Goal: Task Accomplishment & Management: Use online tool/utility

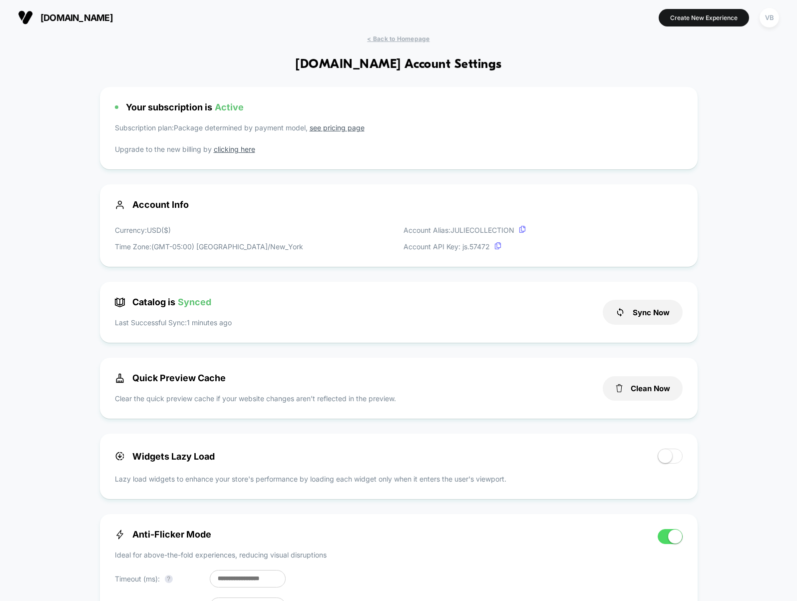
scroll to position [135, 0]
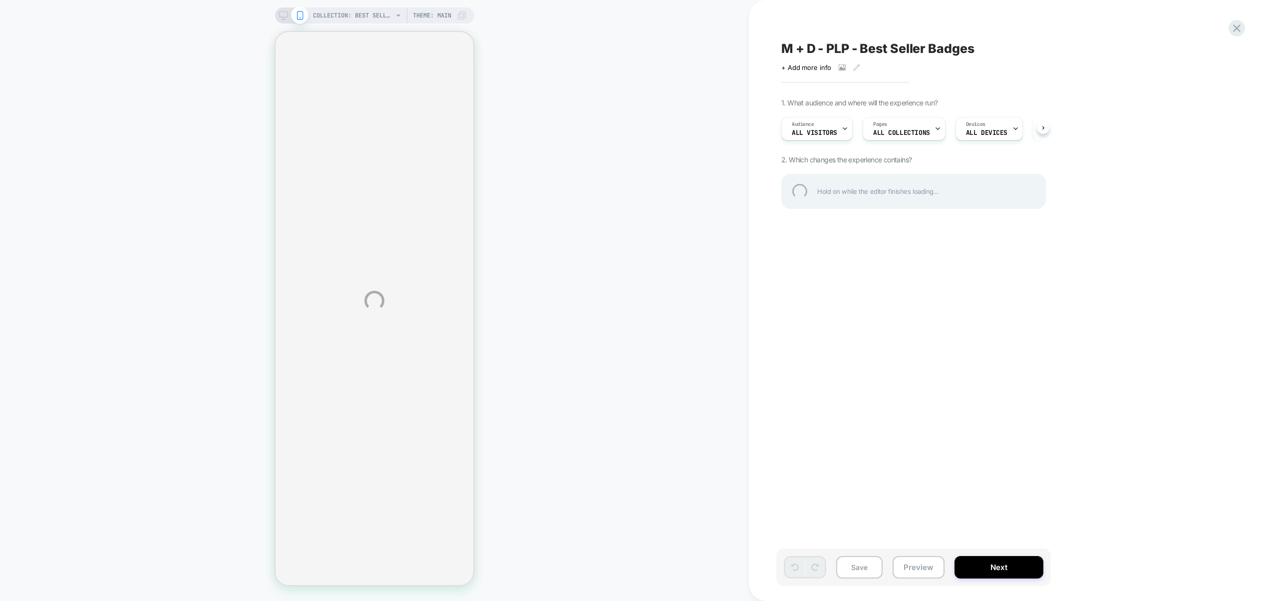
select select "******"
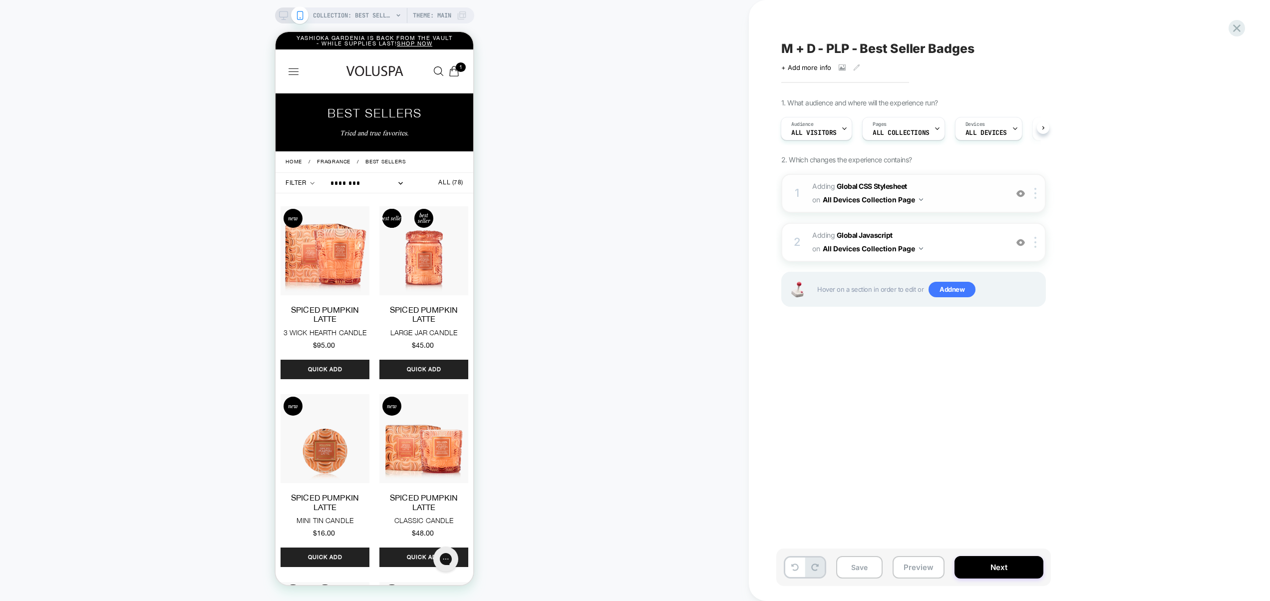
click at [1022, 195] on img at bounding box center [1021, 193] width 8 height 8
click at [1023, 245] on img at bounding box center [1021, 242] width 8 height 8
click at [989, 203] on span "Adding Global CSS Stylesheet on All Devices Collection Page" at bounding box center [907, 193] width 190 height 27
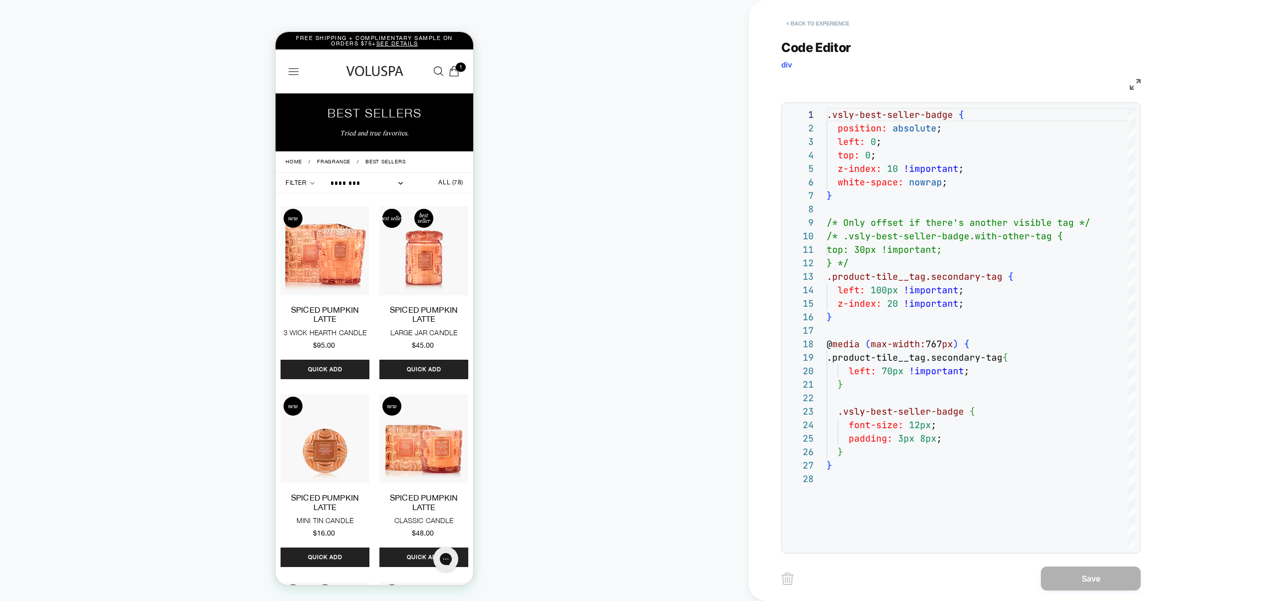
click at [835, 25] on button "< Back to experience" at bounding box center [817, 23] width 73 height 16
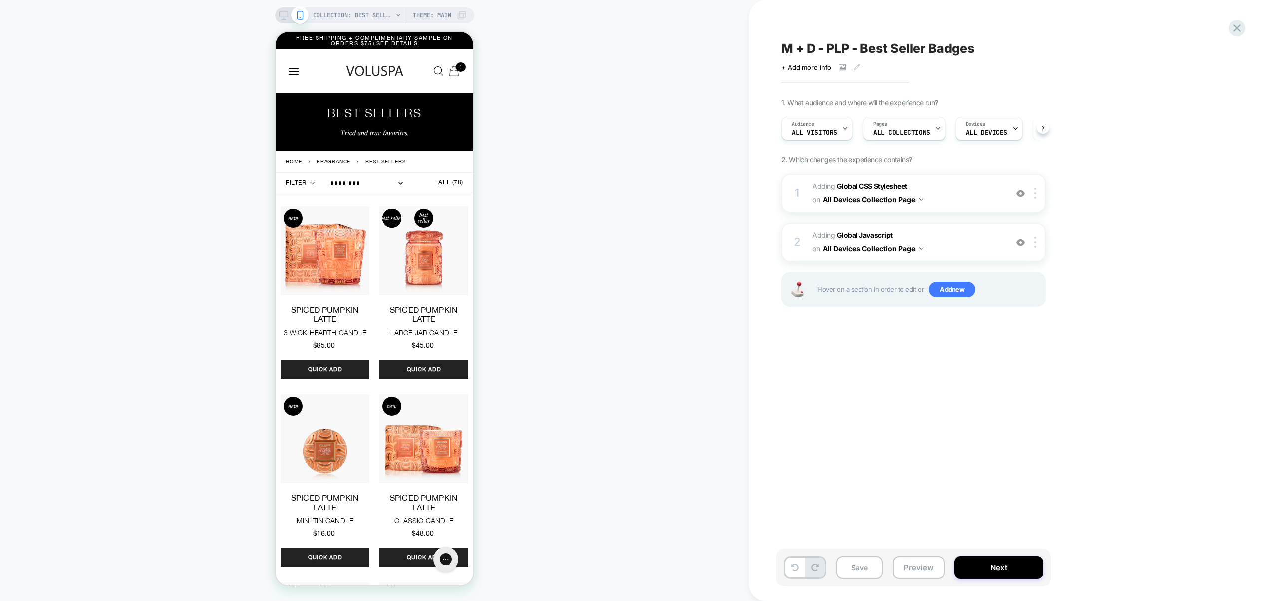
scroll to position [0, 0]
click at [915, 558] on button "Preview" at bounding box center [919, 567] width 52 height 22
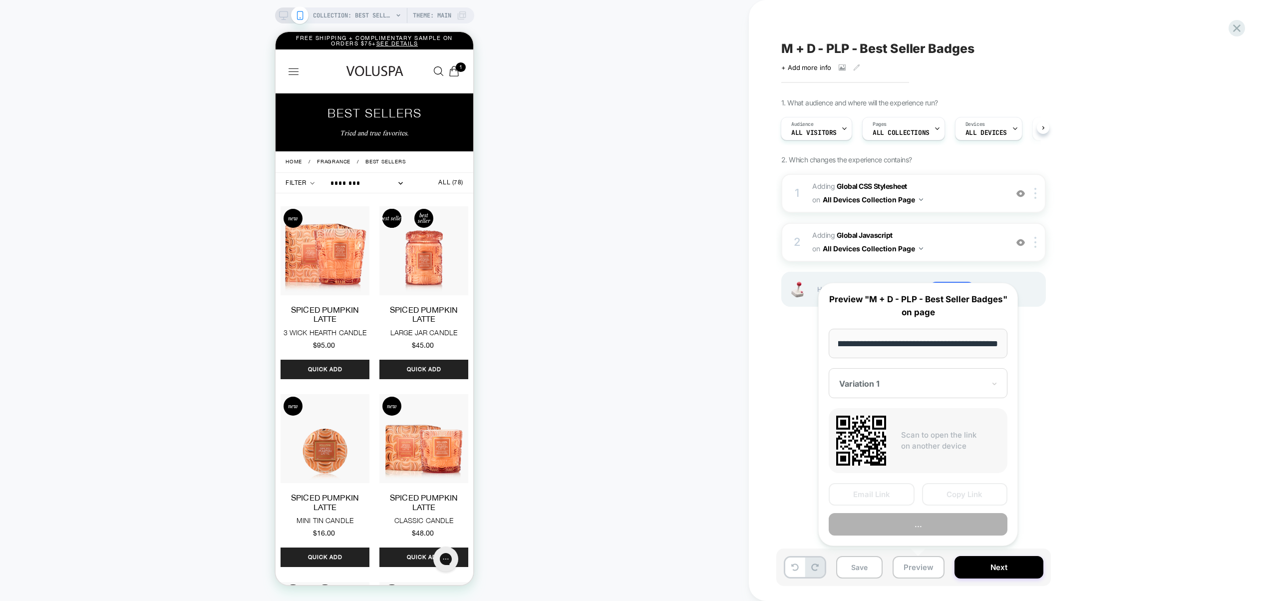
scroll to position [0, 0]
click at [887, 519] on button "Preview" at bounding box center [918, 524] width 179 height 22
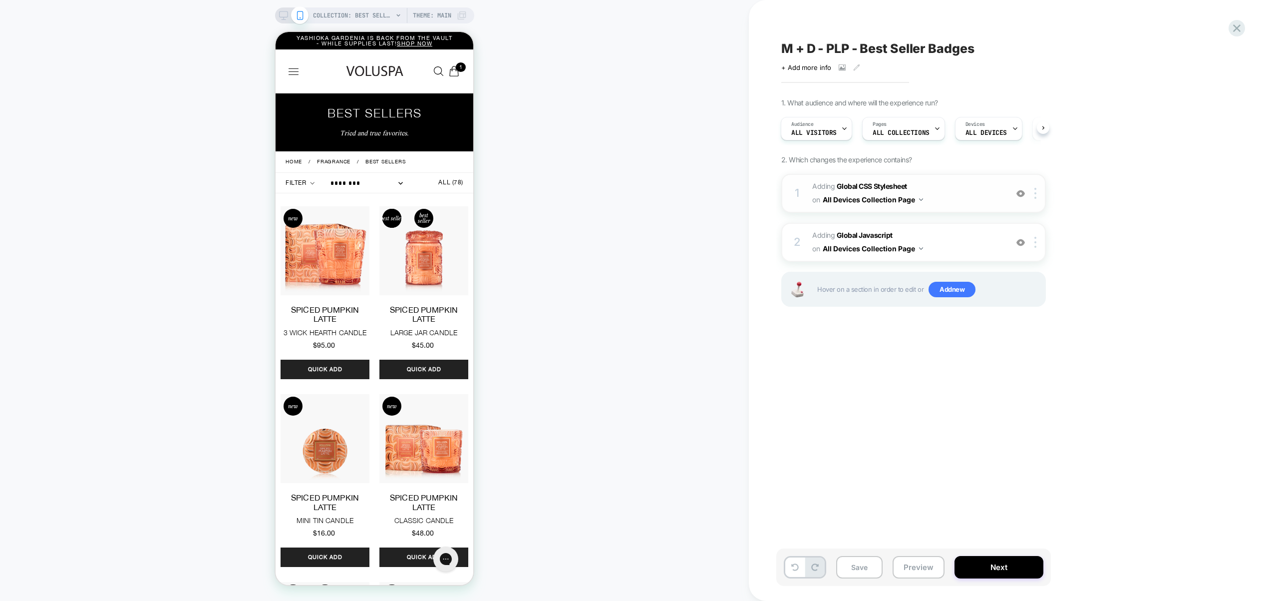
click at [1021, 194] on img at bounding box center [1021, 193] width 8 height 8
click at [928, 570] on button "Preview" at bounding box center [919, 567] width 52 height 22
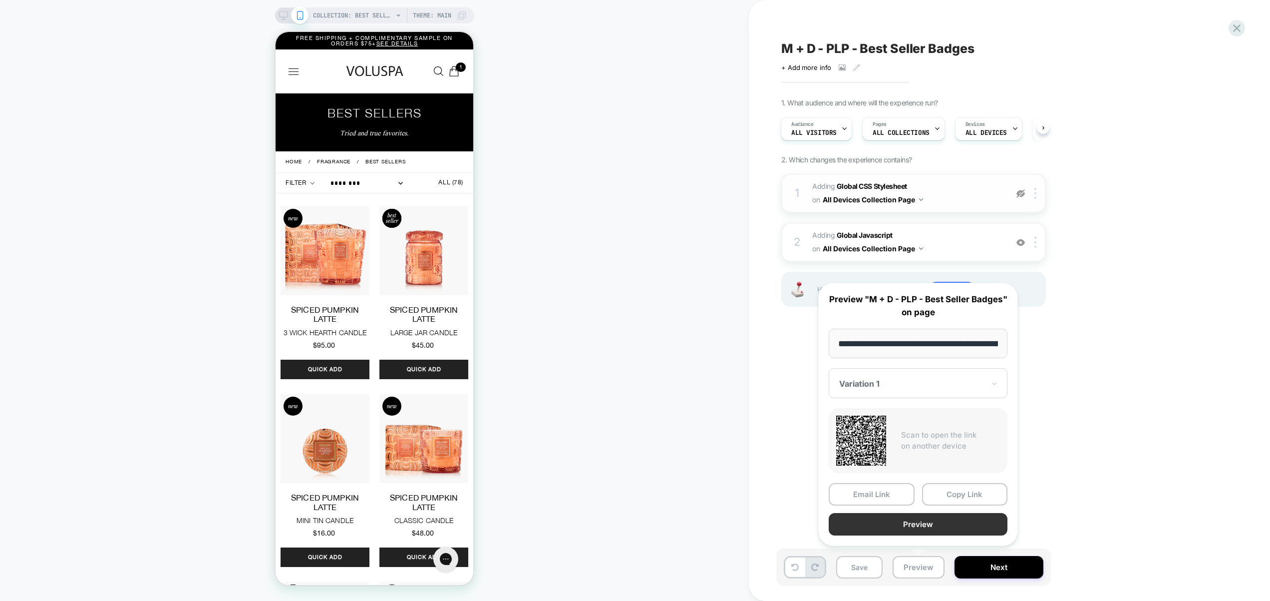
click at [924, 531] on button "Preview" at bounding box center [918, 524] width 179 height 22
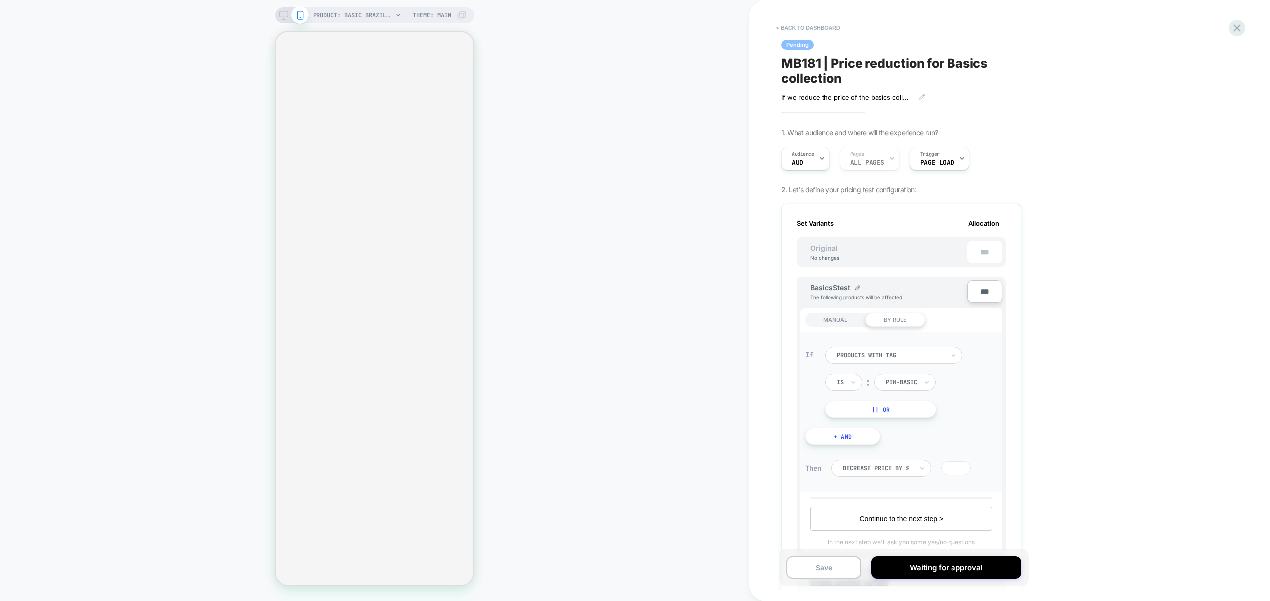
scroll to position [0, 1]
click at [808, 162] on div "Audience AUD" at bounding box center [803, 158] width 42 height 22
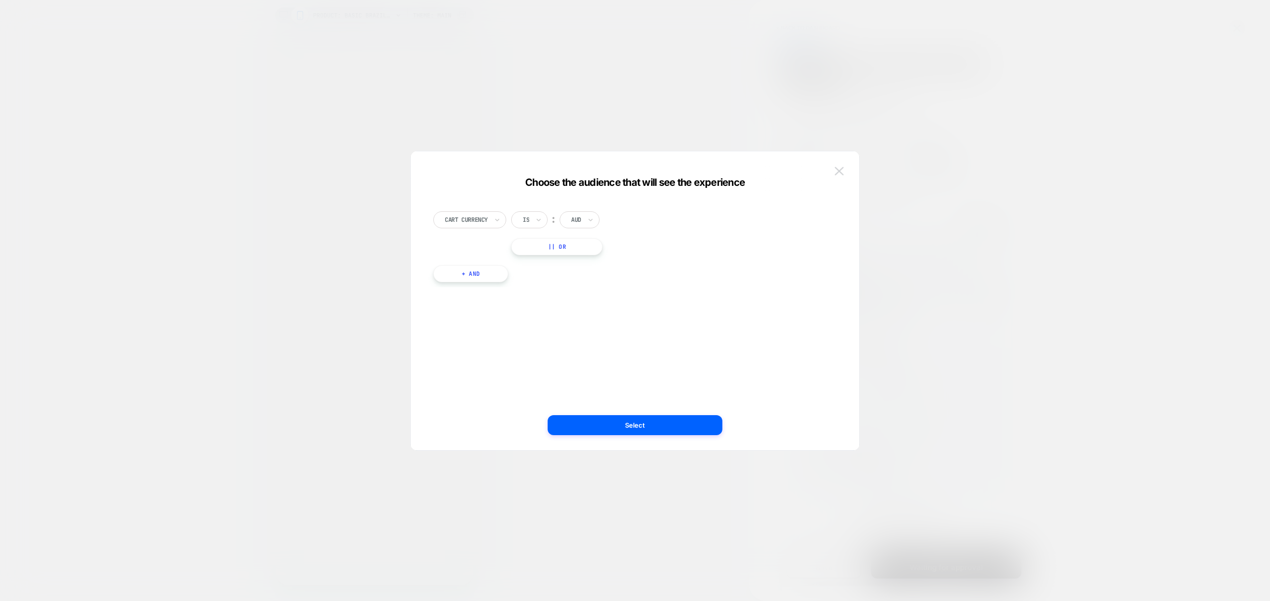
click at [841, 173] on img at bounding box center [839, 171] width 9 height 8
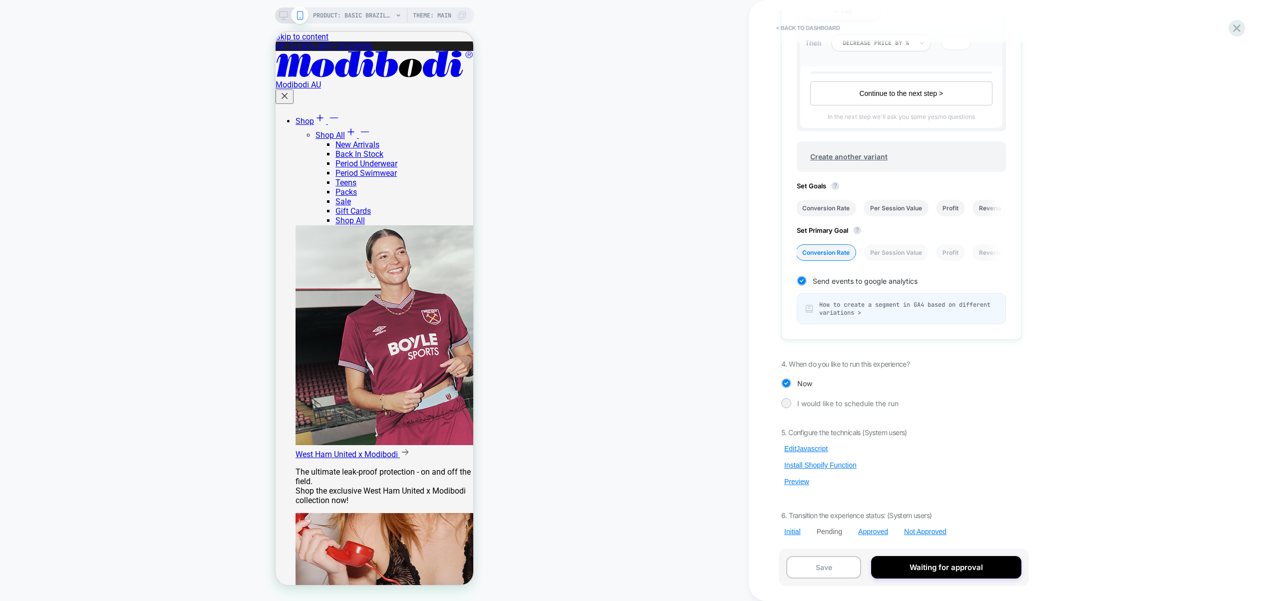
scroll to position [0, 0]
click at [796, 485] on button "Preview" at bounding box center [796, 481] width 31 height 9
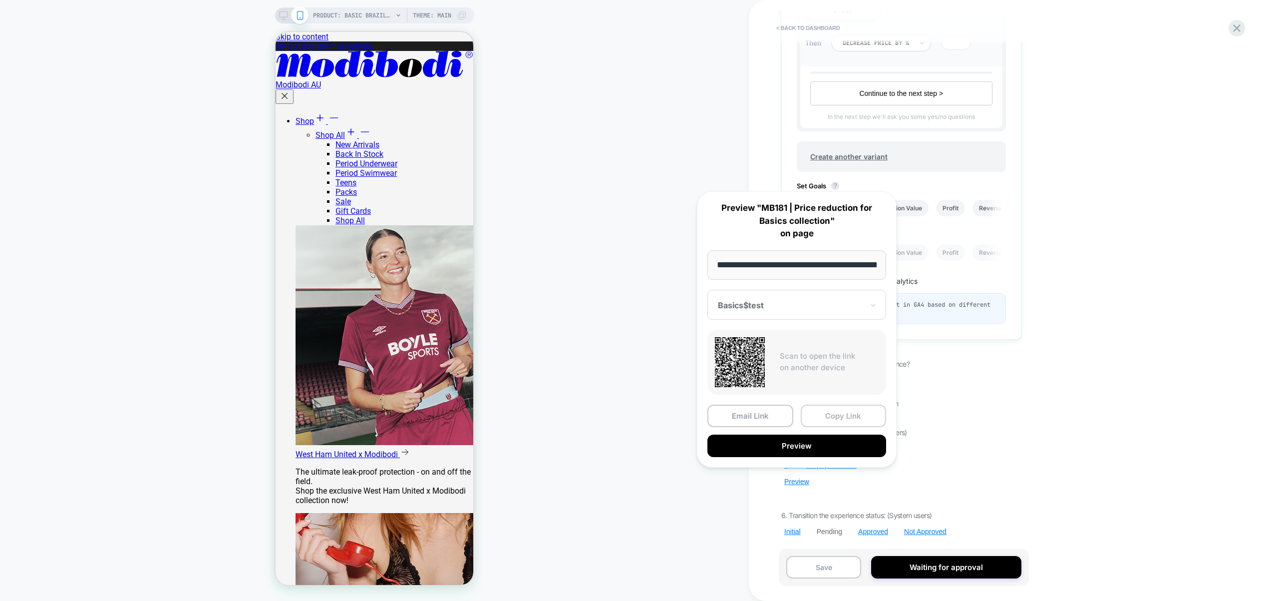
click at [835, 412] on button "Copy Link" at bounding box center [844, 415] width 86 height 22
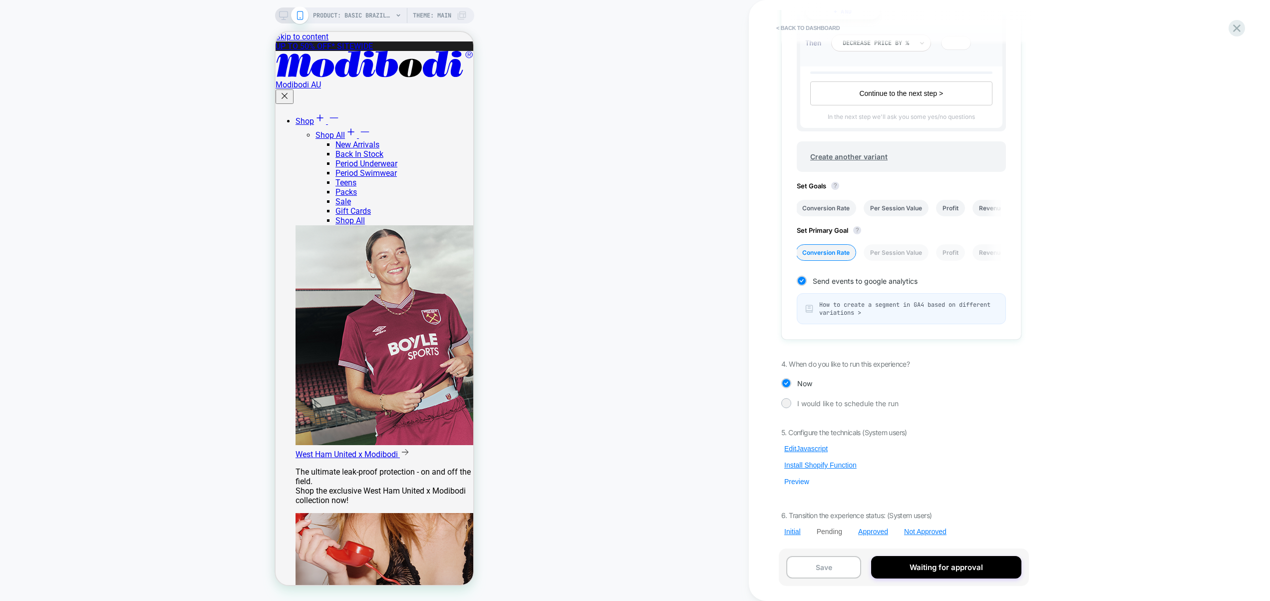
click at [803, 482] on button "Preview" at bounding box center [796, 481] width 31 height 9
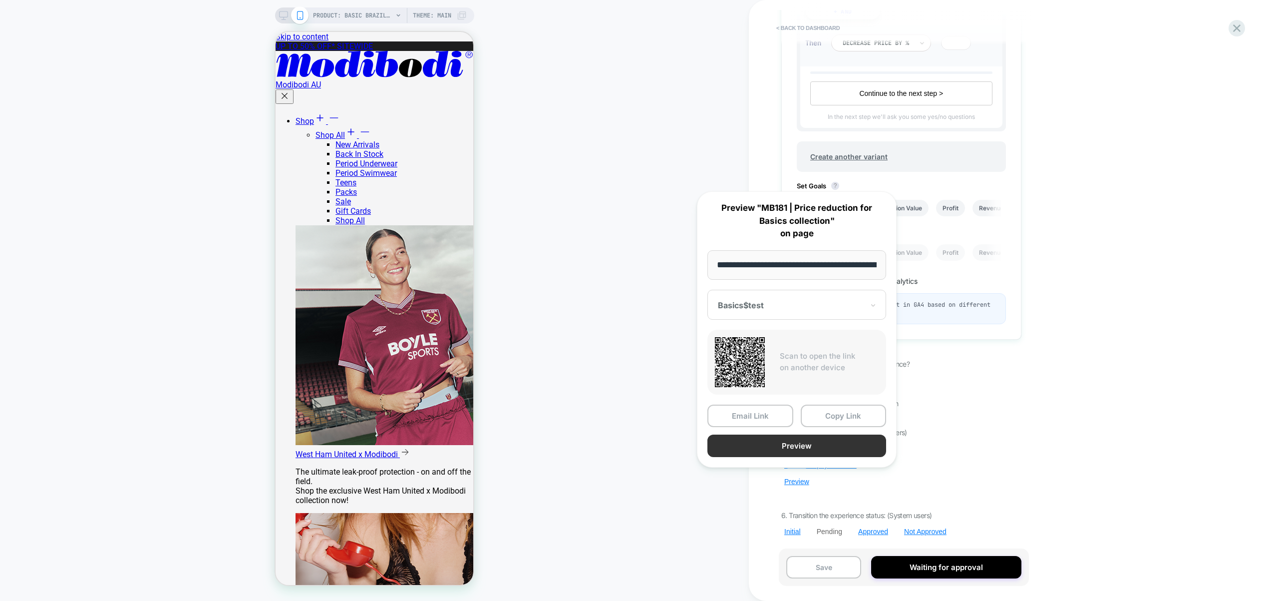
click at [810, 452] on button "Preview" at bounding box center [796, 445] width 179 height 22
click at [1150, 267] on div "< back to dashboard Pending MB181 | Price reduction for Basics collection If we…" at bounding box center [968, 300] width 439 height 601
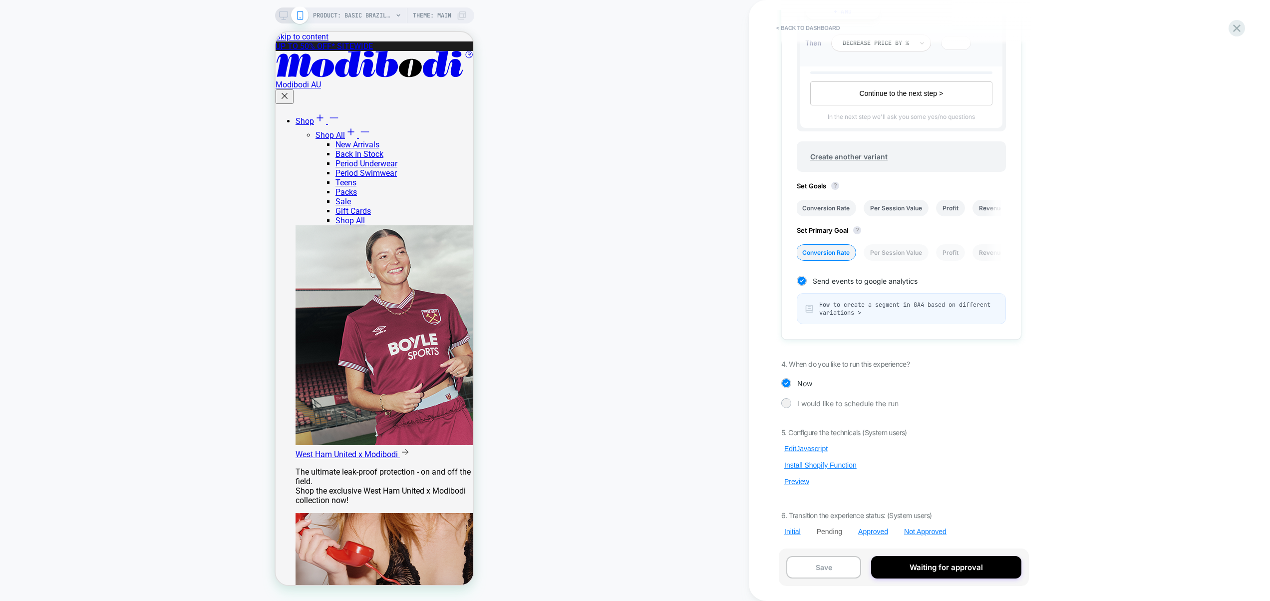
scroll to position [0, 1]
click at [810, 451] on button "Edit Javascript" at bounding box center [805, 448] width 49 height 9
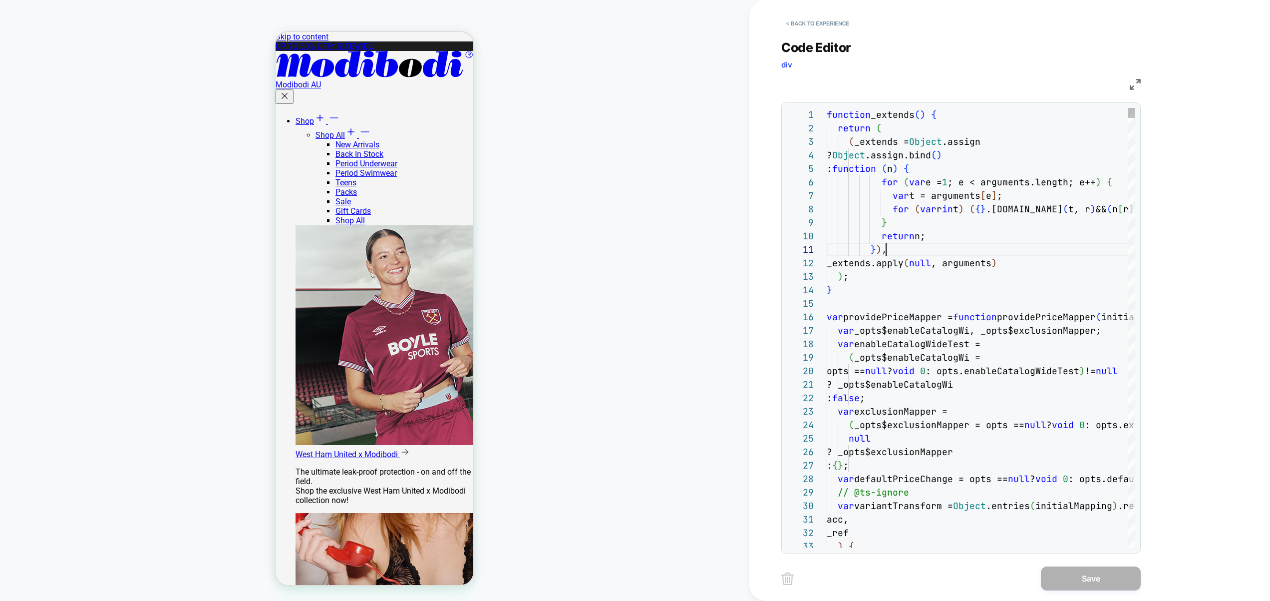
type textarea "*****"
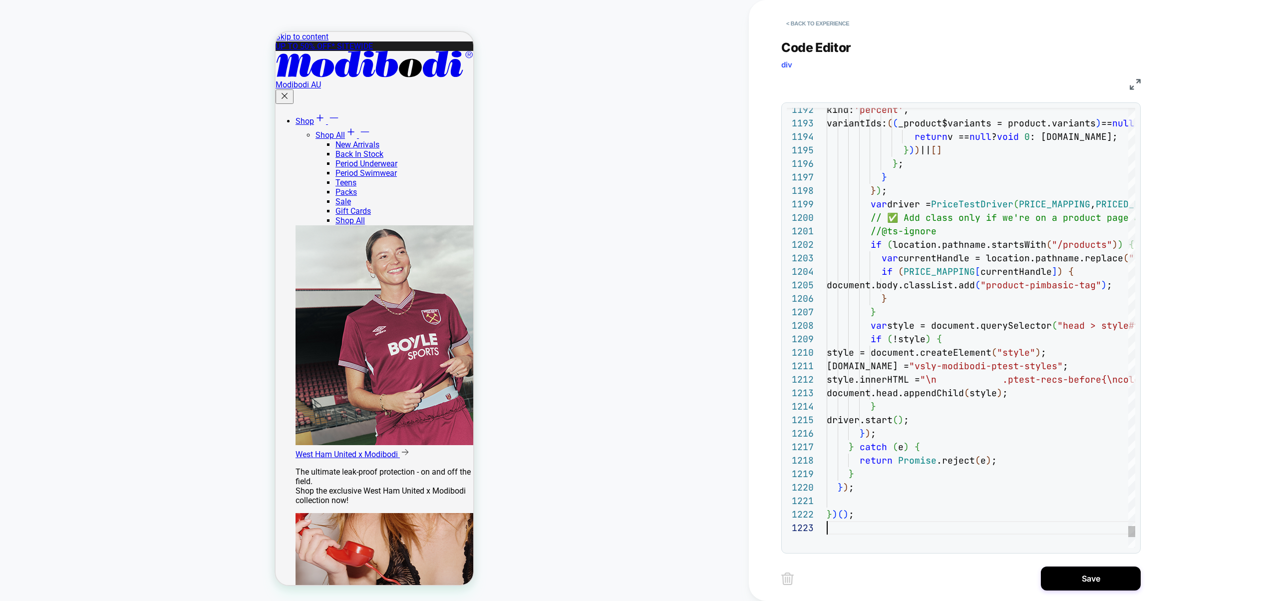
scroll to position [27, 0]
click at [1069, 580] on button "Save" at bounding box center [1091, 578] width 100 height 24
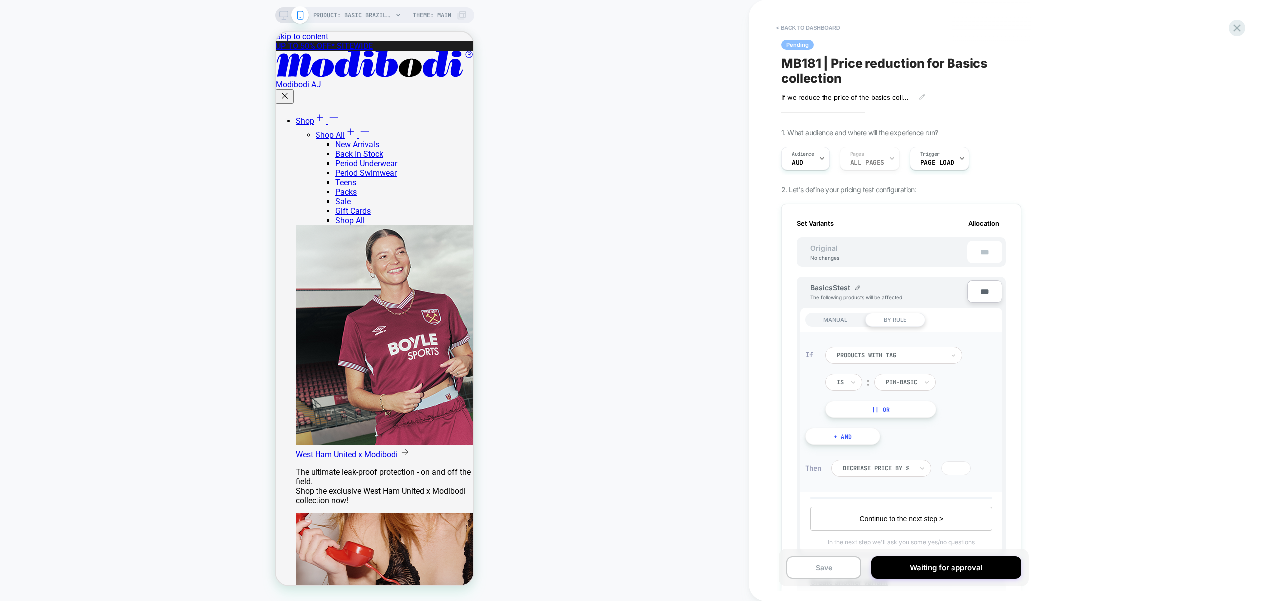
scroll to position [425, 0]
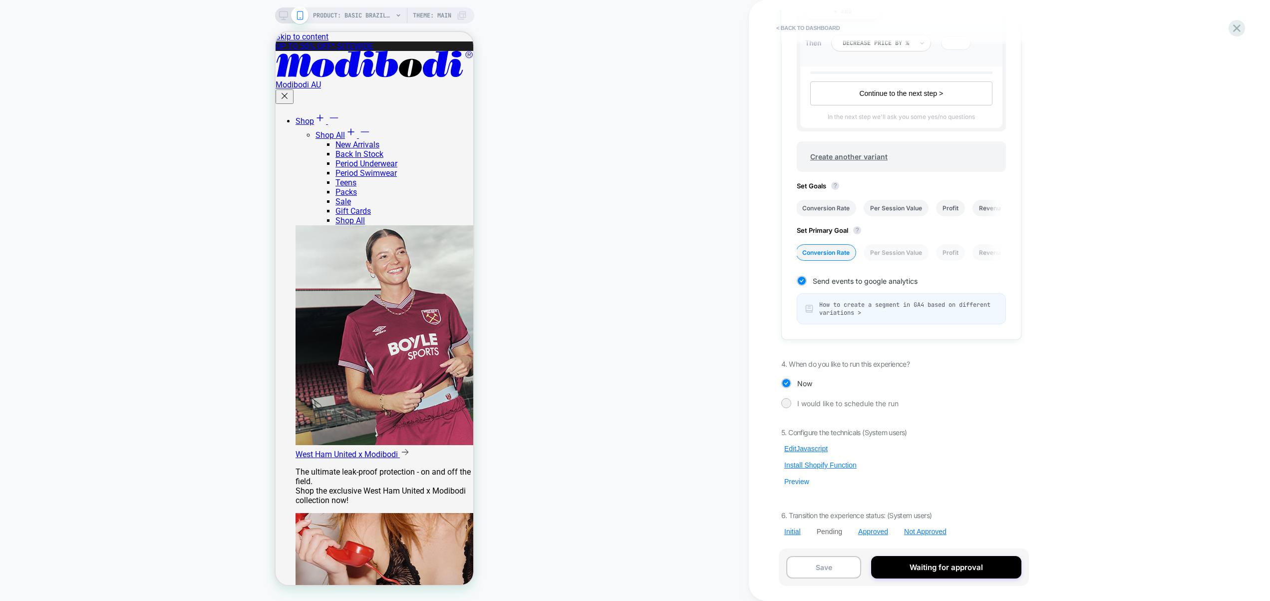
click at [791, 482] on button "Preview" at bounding box center [796, 481] width 31 height 9
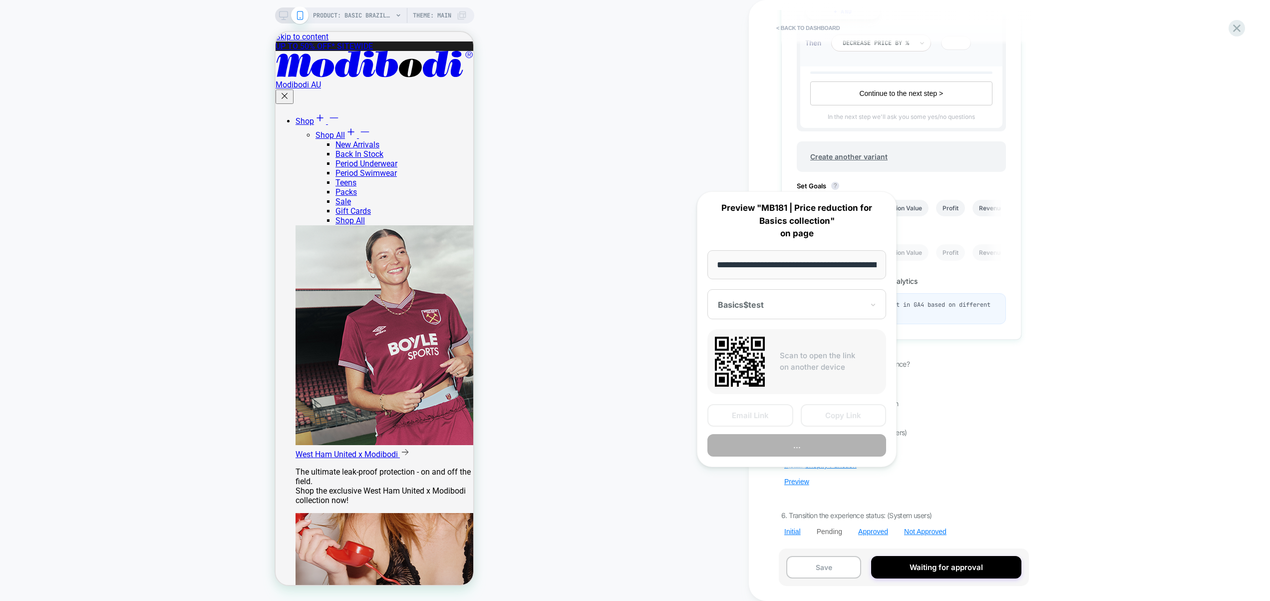
scroll to position [0, 185]
click at [804, 446] on button "Preview" at bounding box center [796, 445] width 179 height 22
click at [1110, 414] on div "< back to dashboard Pending MB181 | Price reduction for Basics collection If we…" at bounding box center [968, 300] width 439 height 601
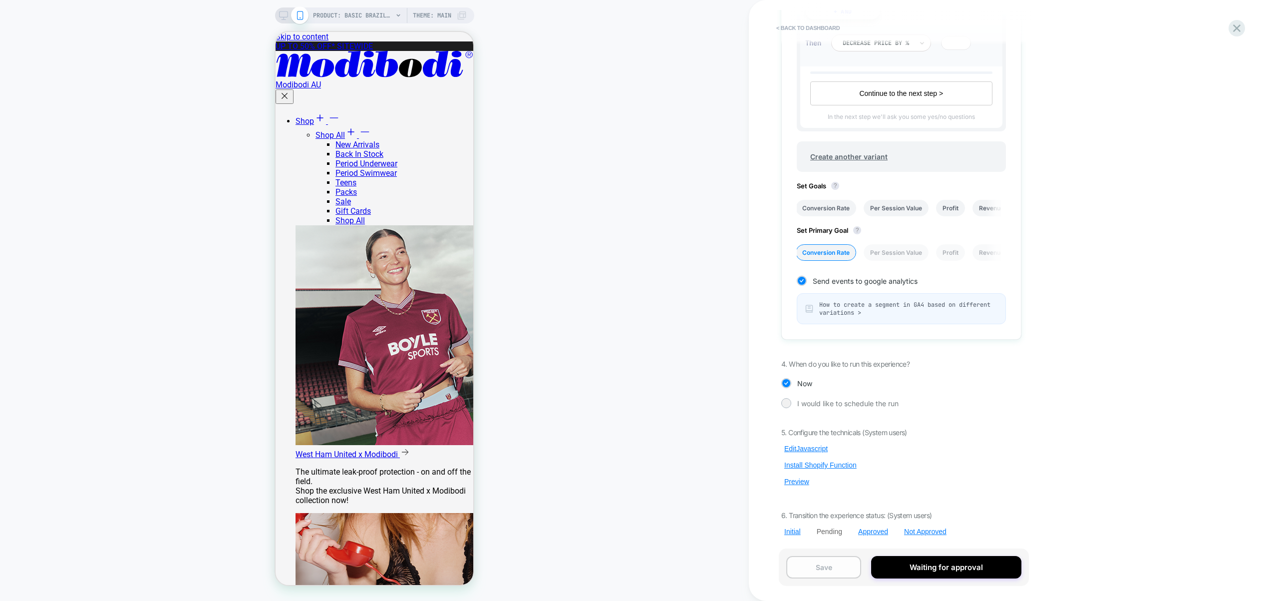
click at [844, 569] on button "Save" at bounding box center [823, 567] width 75 height 22
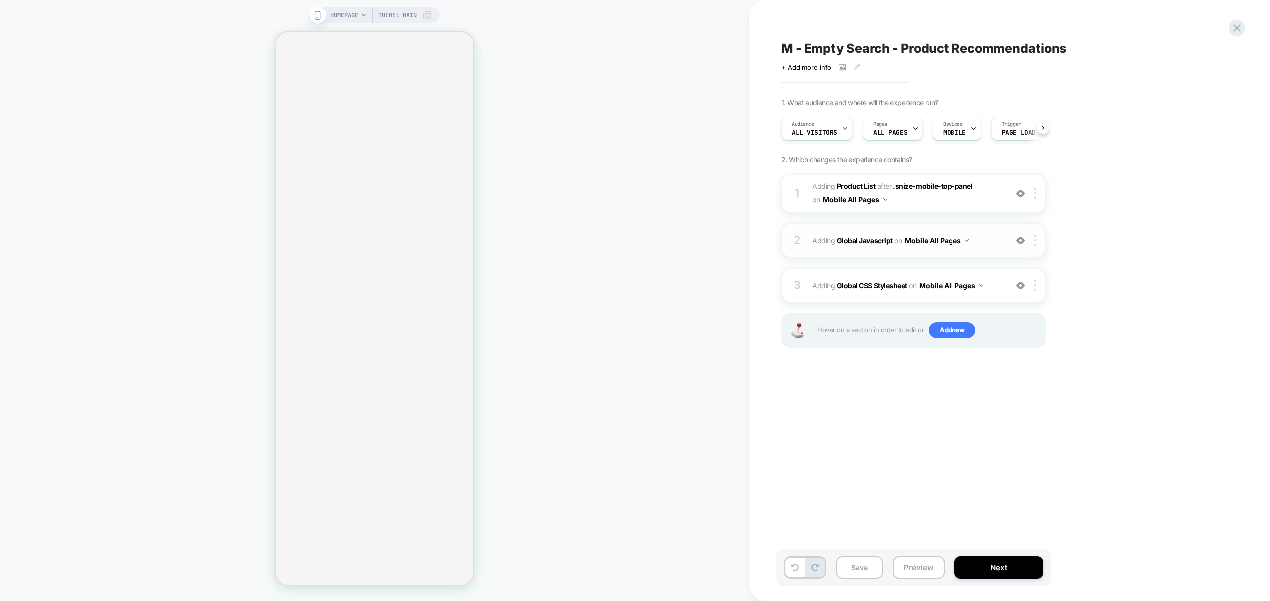
scroll to position [0, 0]
click at [918, 571] on button "Preview" at bounding box center [919, 567] width 52 height 22
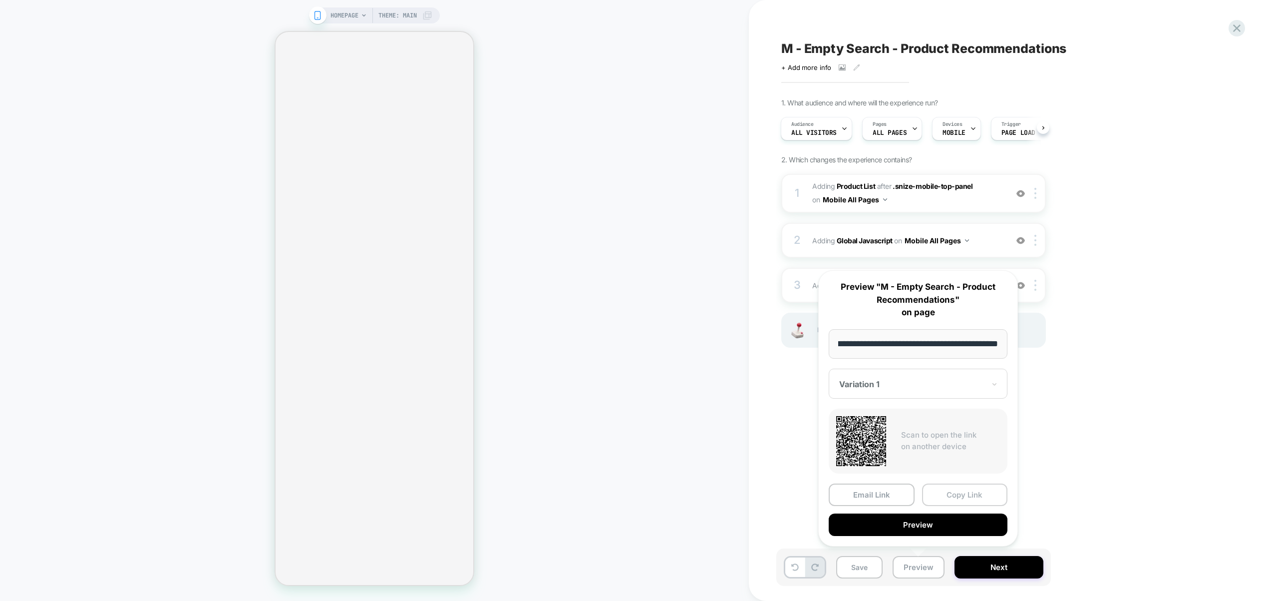
scroll to position [0, 0]
click at [969, 494] on button "Copy Link" at bounding box center [965, 494] width 86 height 22
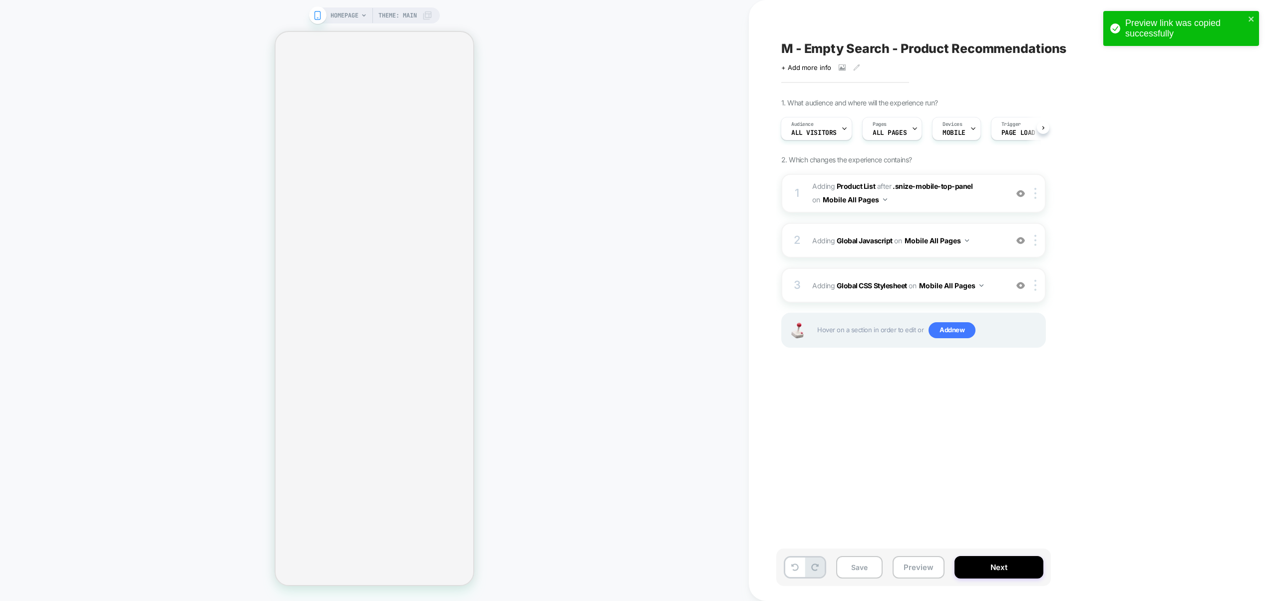
click at [1046, 481] on div "M - Empty Search - Product Recommendations Click to view images Click to edit e…" at bounding box center [963, 300] width 374 height 581
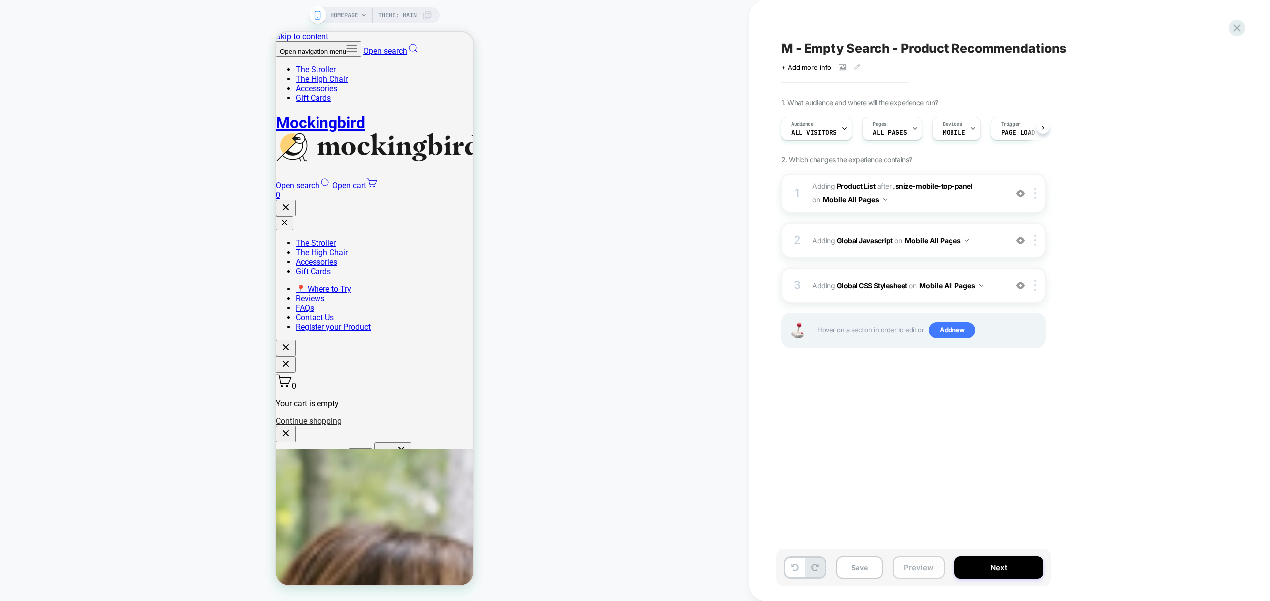
click at [925, 567] on button "Preview" at bounding box center [919, 567] width 52 height 22
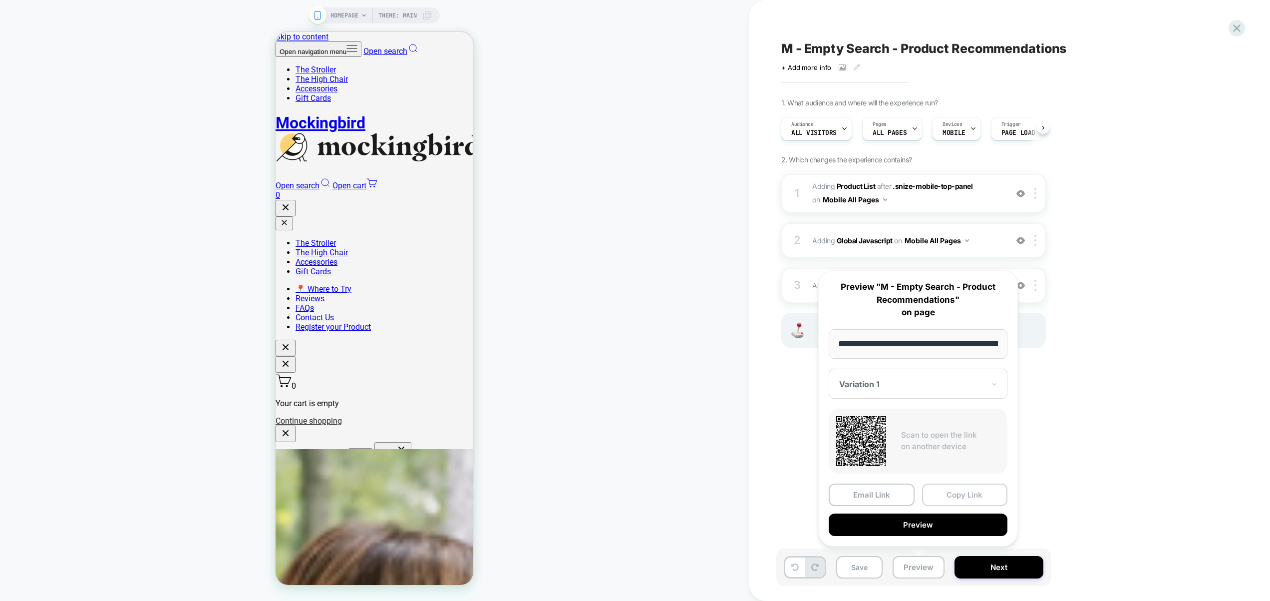
click at [961, 493] on button "Copy Link" at bounding box center [965, 494] width 86 height 22
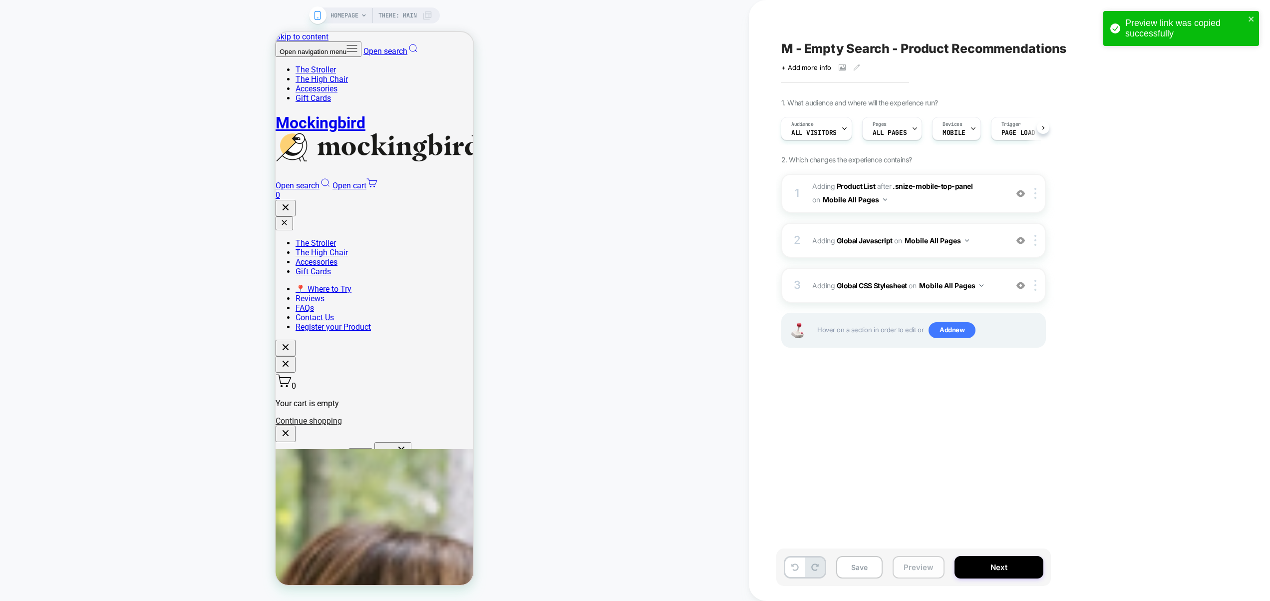
click at [923, 564] on button "Preview" at bounding box center [919, 567] width 52 height 22
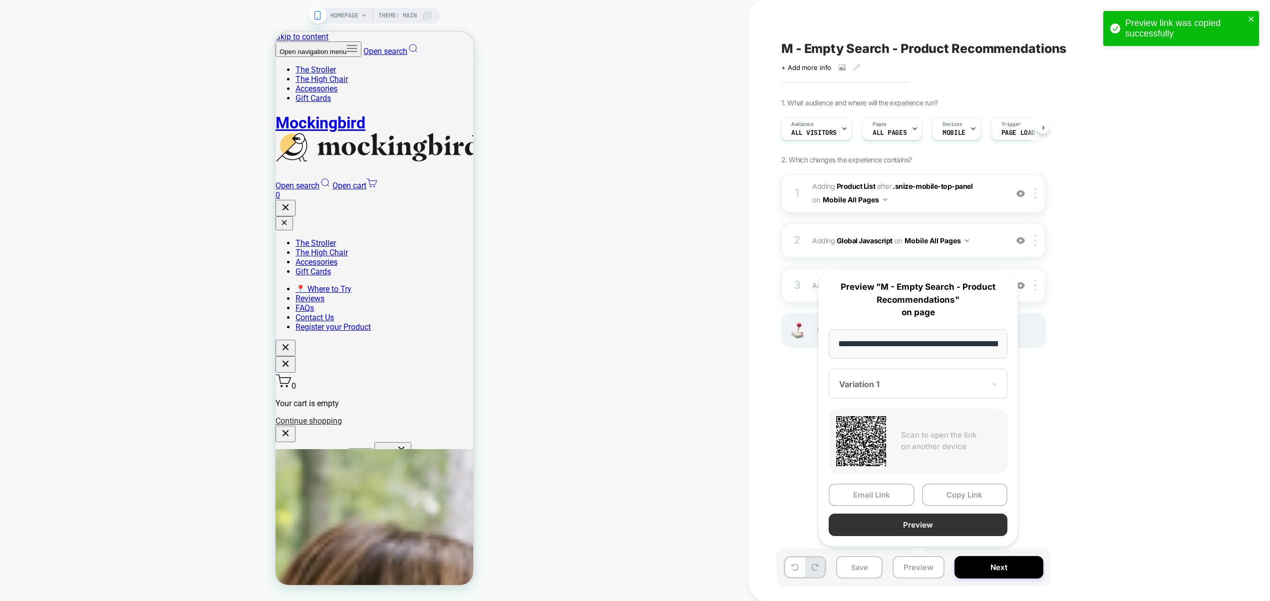
click at [913, 525] on button "Preview" at bounding box center [918, 524] width 179 height 22
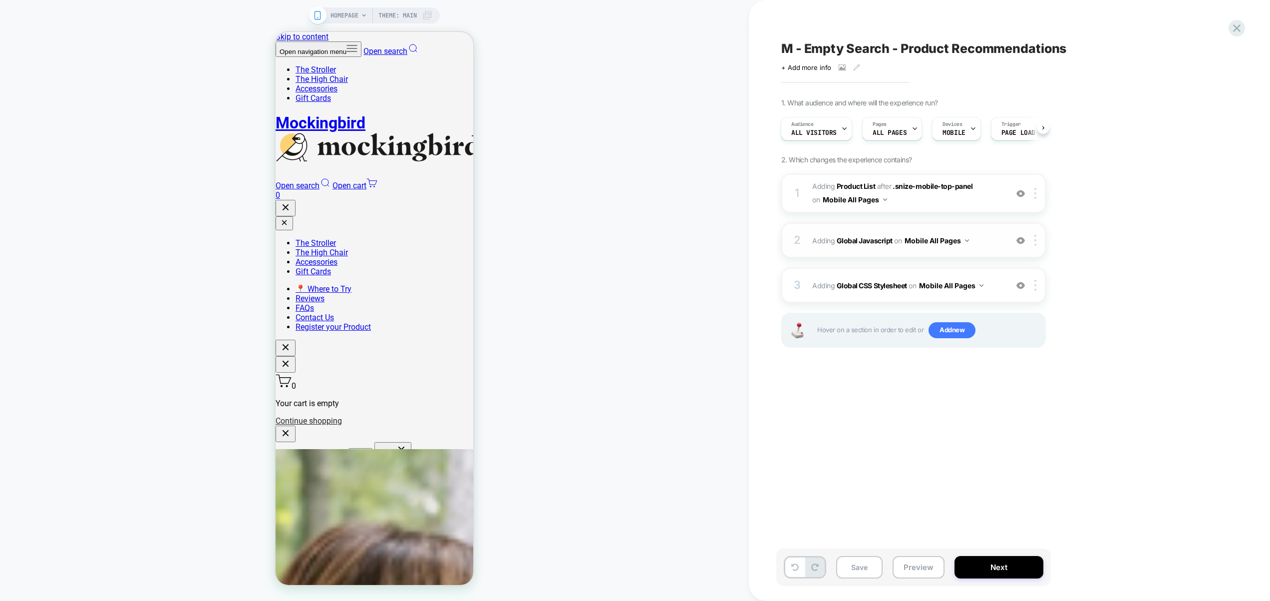
click at [997, 248] on div "2 Adding Global Javascript on Mobile All Pages Add Before Add After Copy to Des…" at bounding box center [913, 240] width 265 height 35
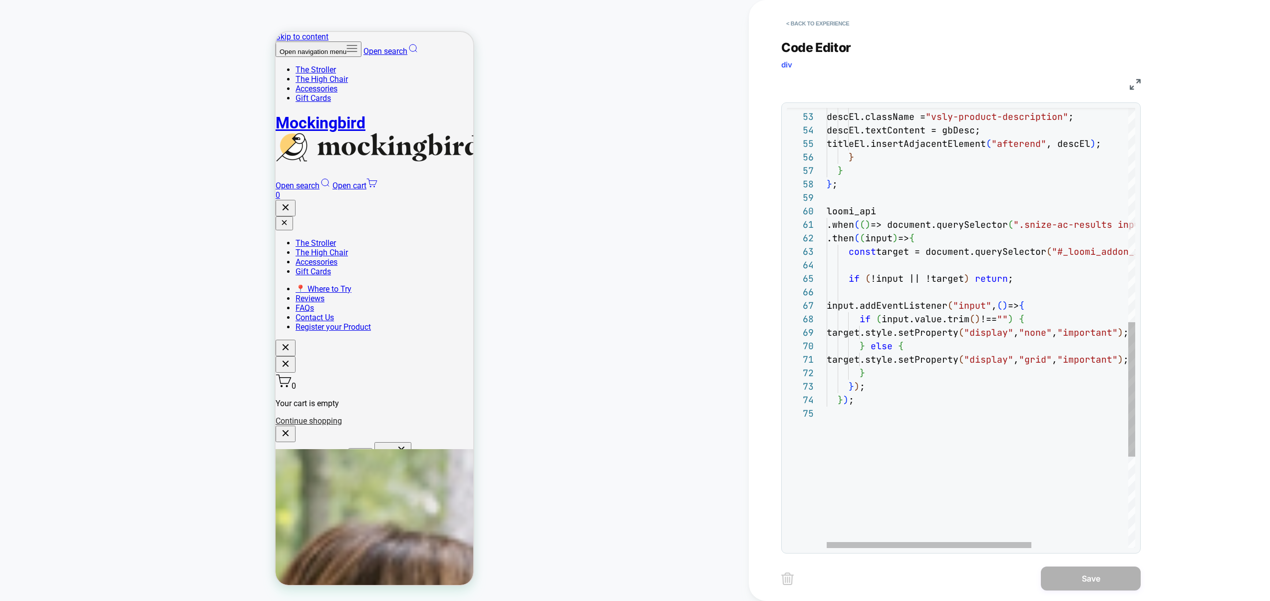
scroll to position [121, 48]
click at [1071, 216] on div "const descEl = document.createElement ( "div" ) ; descEl.className = "vsly-prod…" at bounding box center [1054, 127] width 454 height 1437
type textarea "**********"
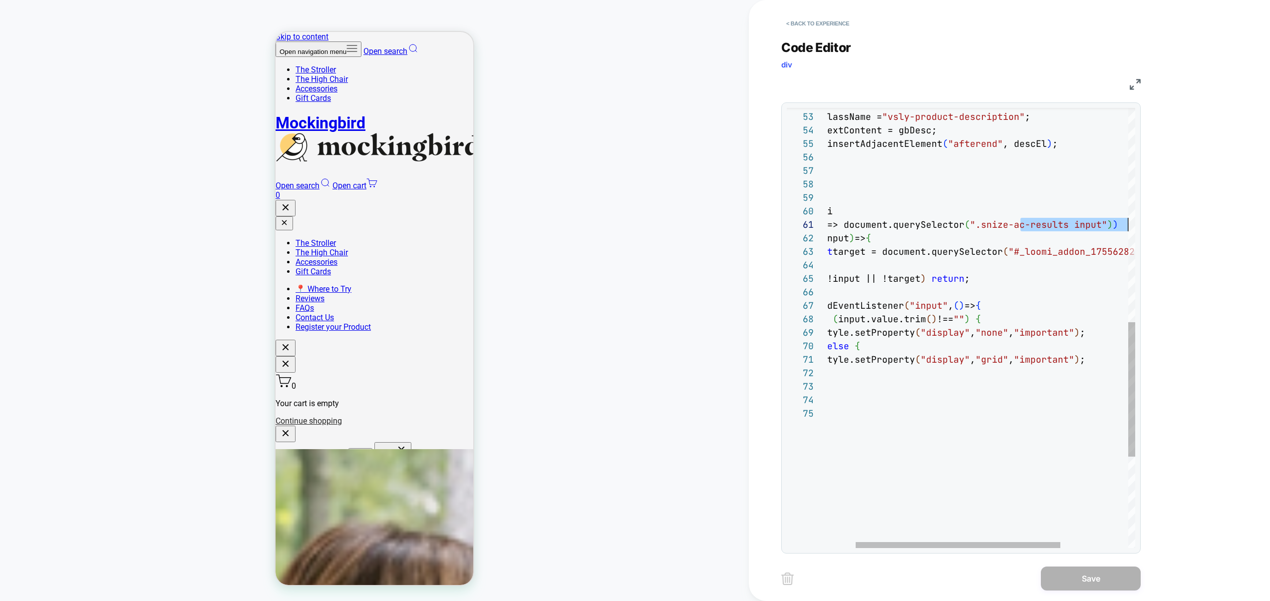
drag, startPoint x: 1062, startPoint y: 225, endPoint x: 1149, endPoint y: 226, distance: 86.9
click at [1149, 226] on div "const descEl = document.createElement ( "div" ) ; descEl.className = "vsly-prod…" at bounding box center [1010, 127] width 454 height 1437
click at [1051, 233] on div "const descEl = document.createElement ( "div" ) ; descEl.className = "vsly-prod…" at bounding box center [1010, 127] width 454 height 1437
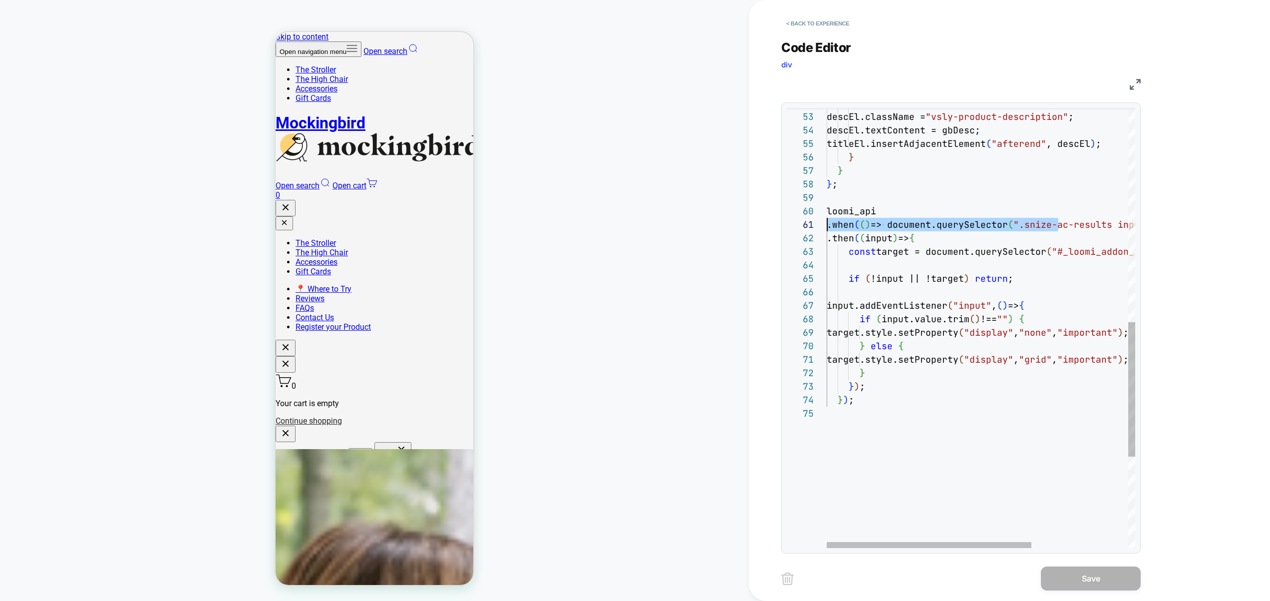
drag, startPoint x: 1018, startPoint y: 226, endPoint x: 792, endPoint y: 228, distance: 225.2
click at [827, 228] on div "const descEl = document.createElement ( "div" ) ; descEl.className = "vsly-prod…" at bounding box center [1054, 127] width 454 height 1437
click at [1074, 237] on div "const descEl = document.createElement ( "div" ) ; descEl.className = "vsly-prod…" at bounding box center [1054, 127] width 454 height 1437
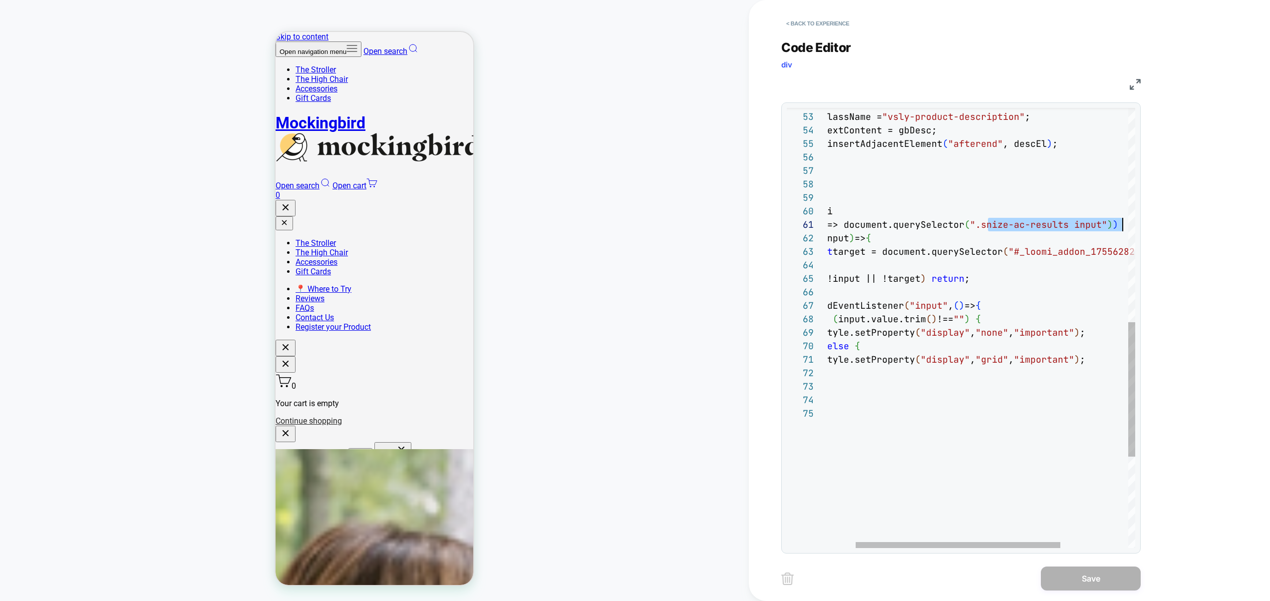
scroll to position [0, 329]
drag, startPoint x: 1034, startPoint y: 227, endPoint x: 1112, endPoint y: 227, distance: 78.4
click at [1112, 227] on div "const descEl = document.createElement ( "div" ) ; descEl.className = "vsly-prod…" at bounding box center [1010, 127] width 454 height 1437
